Goal: Information Seeking & Learning: Learn about a topic

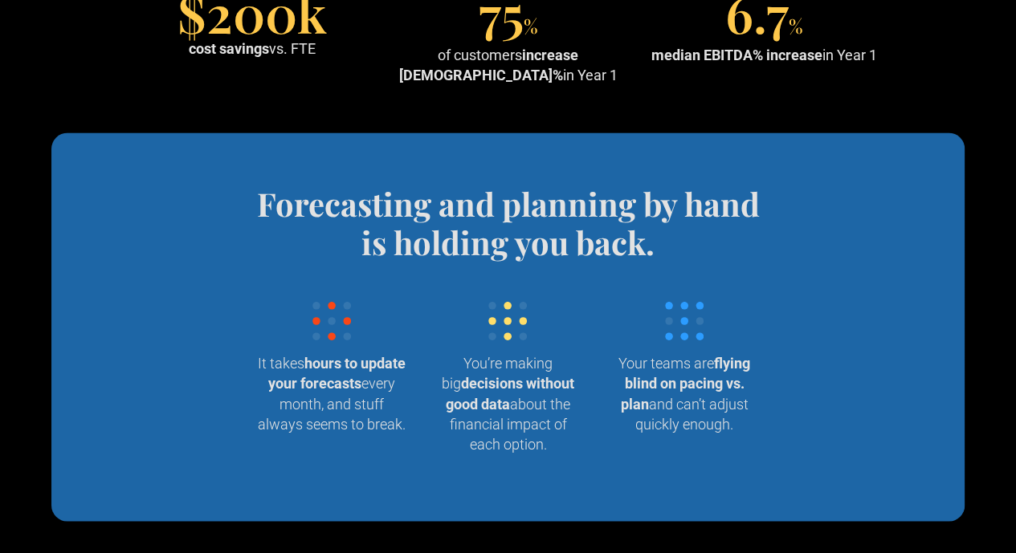
scroll to position [1509, 0]
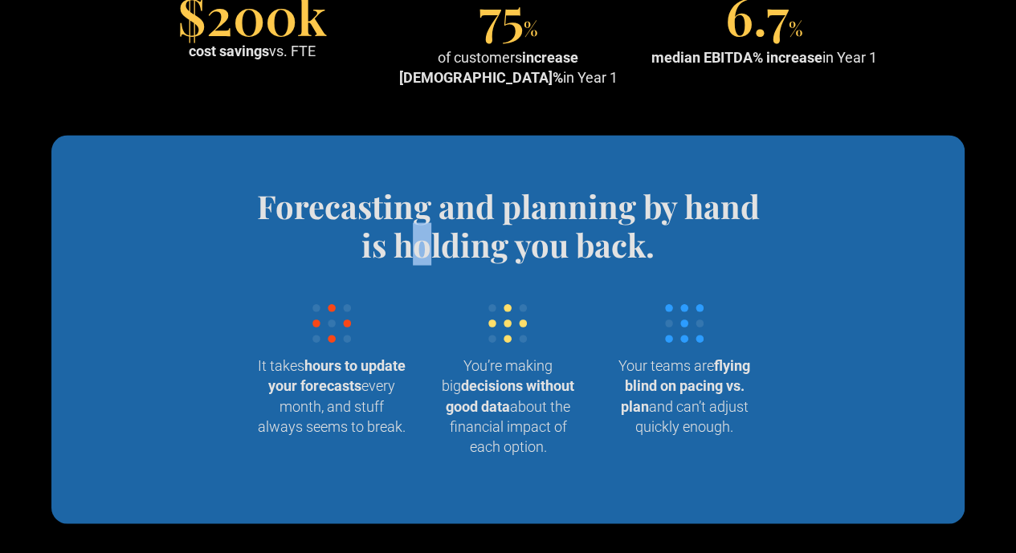
drag, startPoint x: 430, startPoint y: 346, endPoint x: 416, endPoint y: 327, distance: 24.1
click at [416, 263] on h4 "Forecasting and planning by hand is holding you back." at bounding box center [508, 224] width 528 height 77
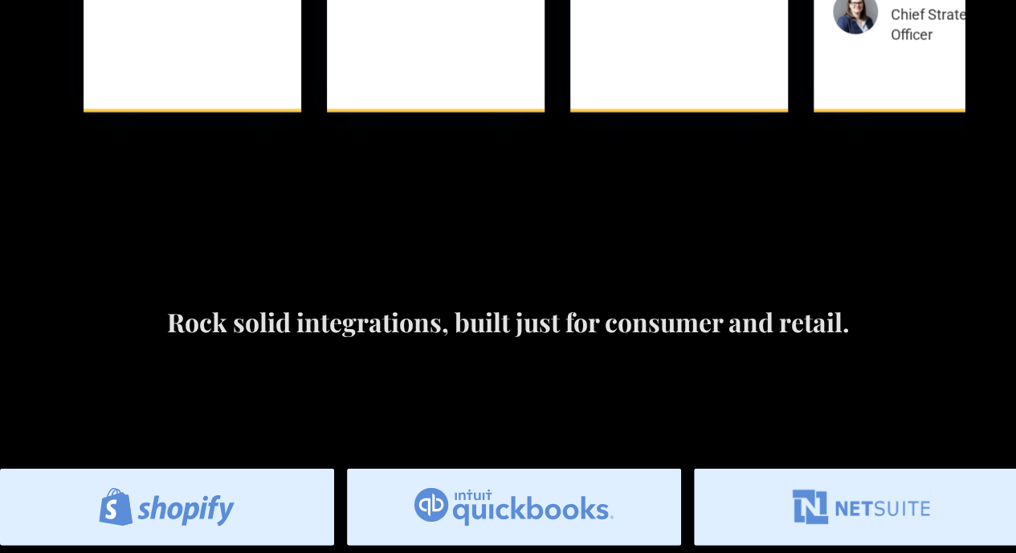
scroll to position [4817, 0]
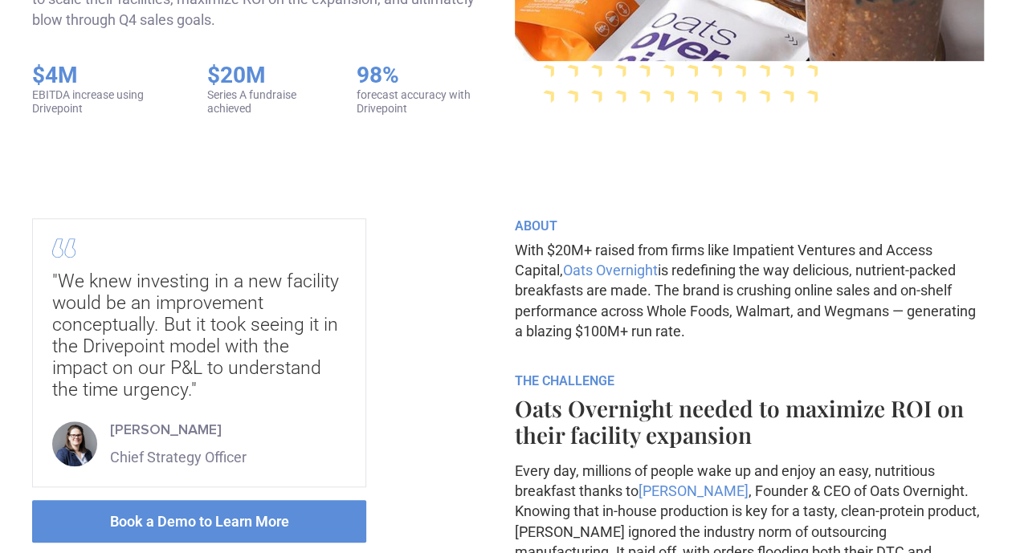
scroll to position [412, 0]
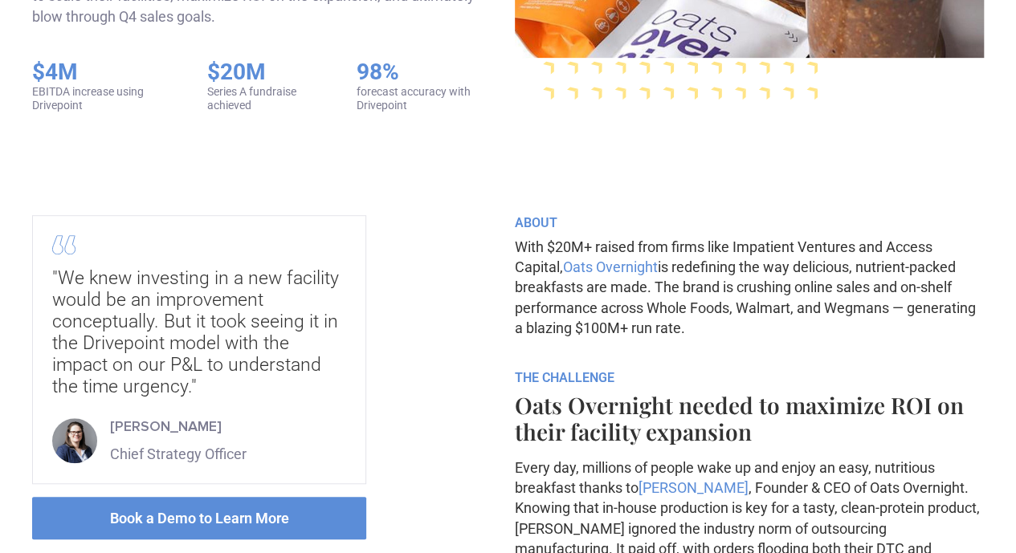
click at [346, 356] on div ""We knew investing in a new facility would be an improvement conceptually. But …" at bounding box center [199, 332] width 294 height 130
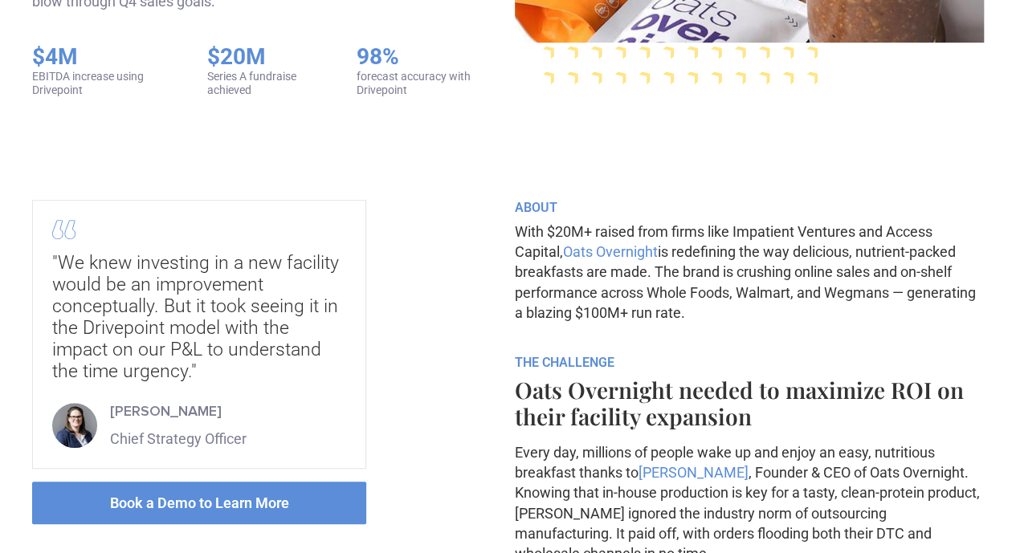
scroll to position [428, 0]
click at [346, 356] on div ""We knew investing in a new facility would be an improvement conceptually. But …" at bounding box center [199, 316] width 294 height 130
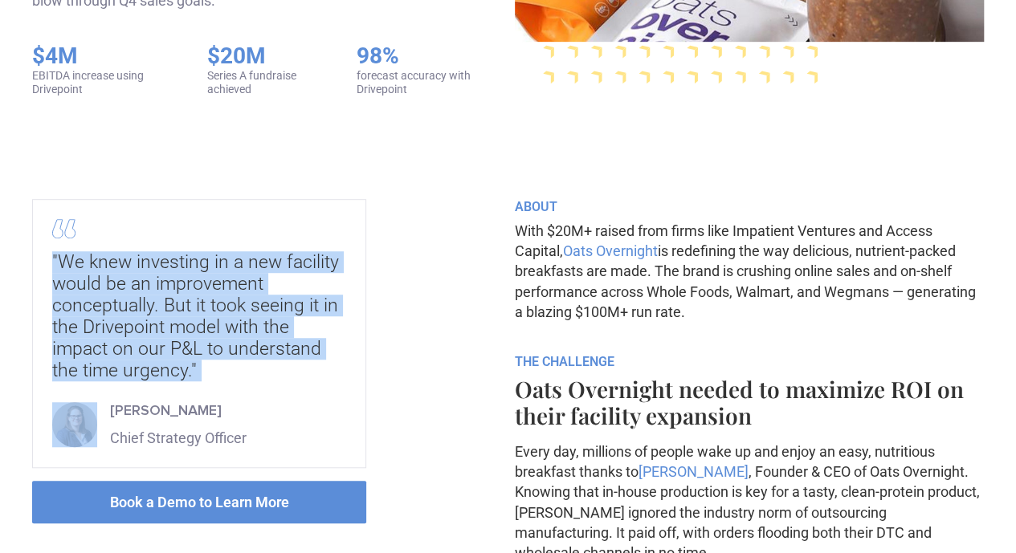
click at [346, 356] on div ""We knew investing in a new facility would be an improvement conceptually. But …" at bounding box center [199, 316] width 294 height 130
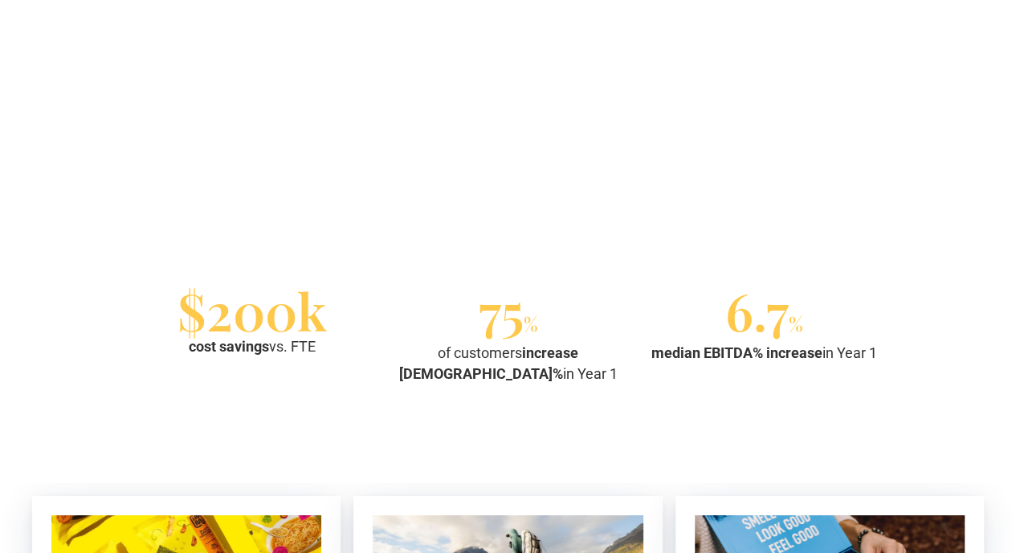
scroll to position [2502, 0]
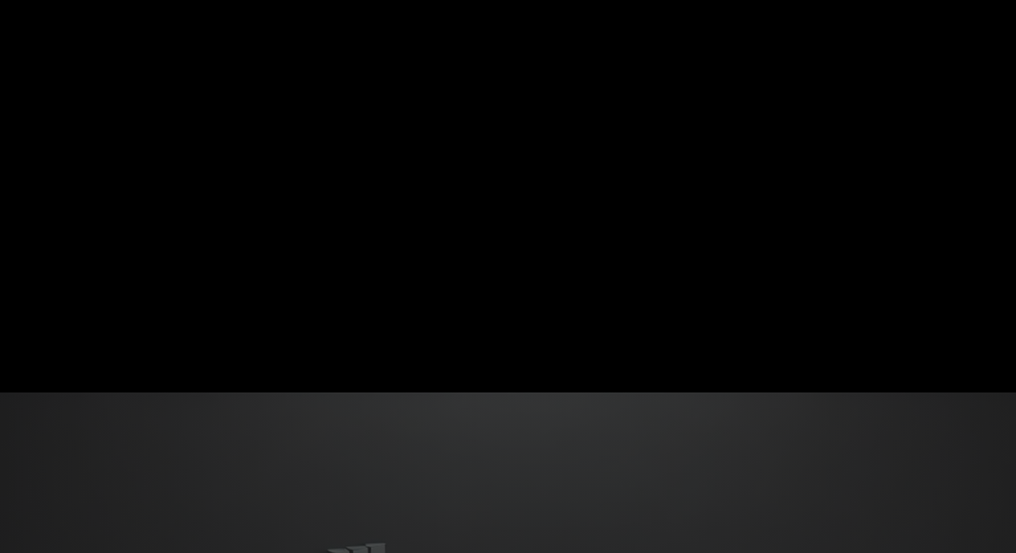
scroll to position [5836, 0]
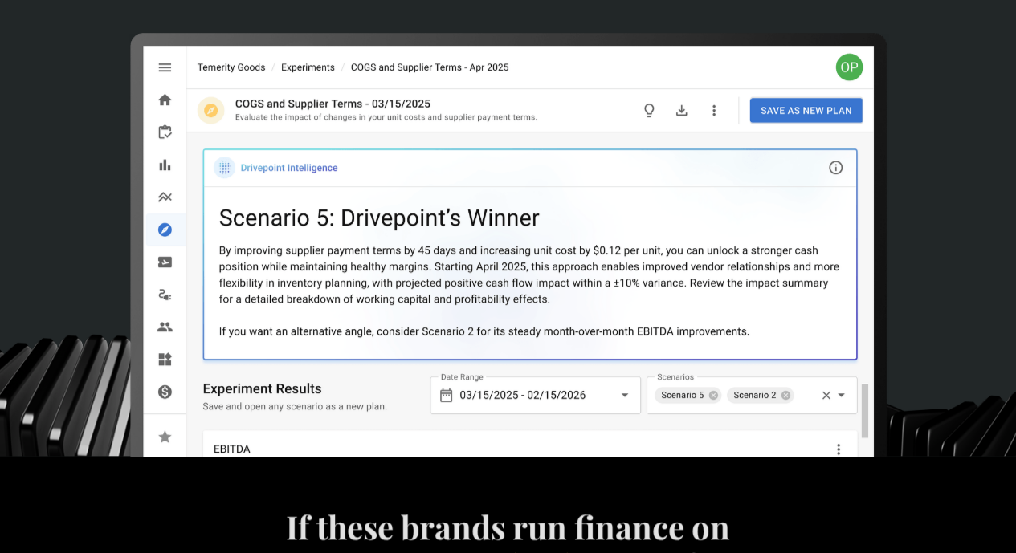
scroll to position [0, 0]
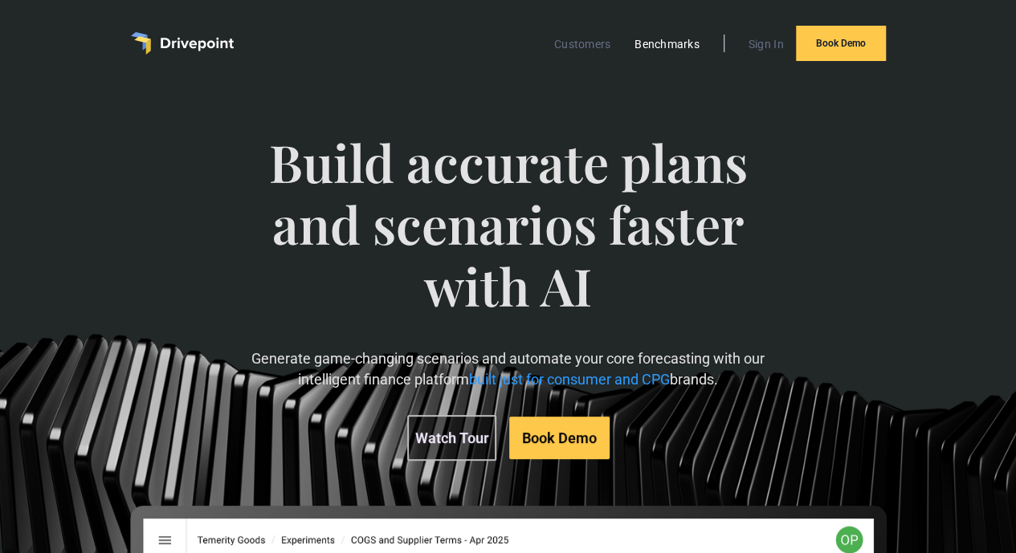
click at [674, 50] on link "Benchmarks" at bounding box center [666, 44] width 81 height 21
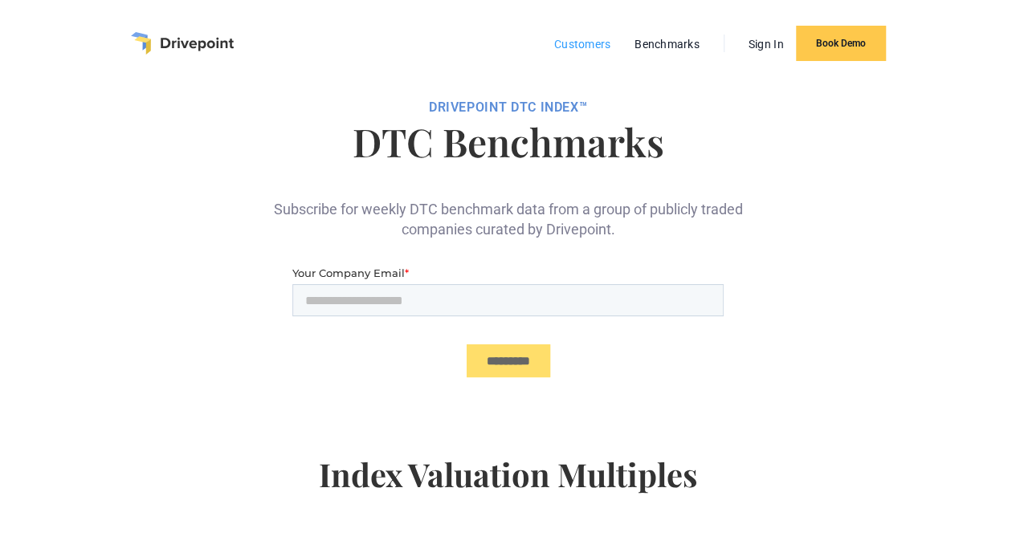
click at [584, 45] on link "Customers" at bounding box center [582, 44] width 72 height 21
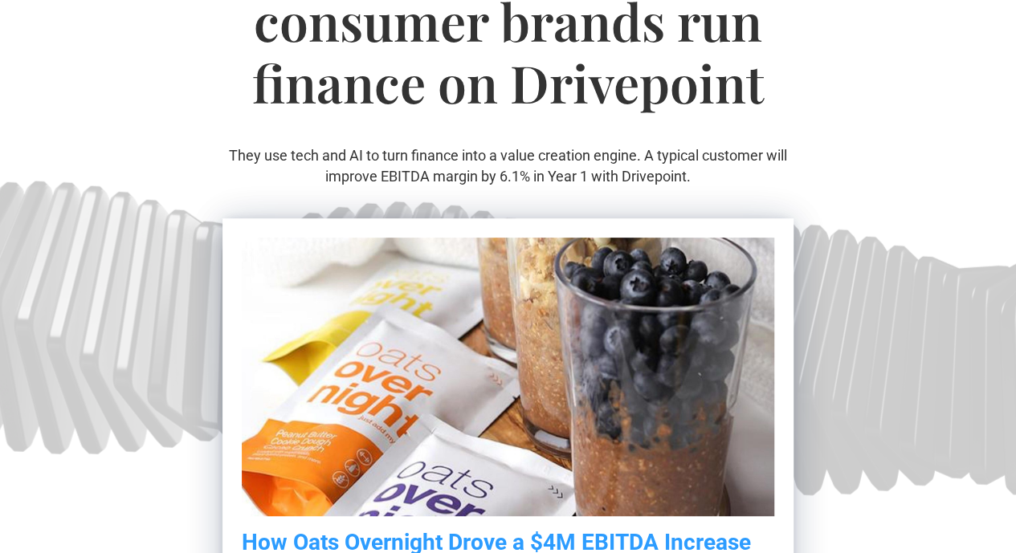
scroll to position [207, 0]
